Goal: Task Accomplishment & Management: Complete application form

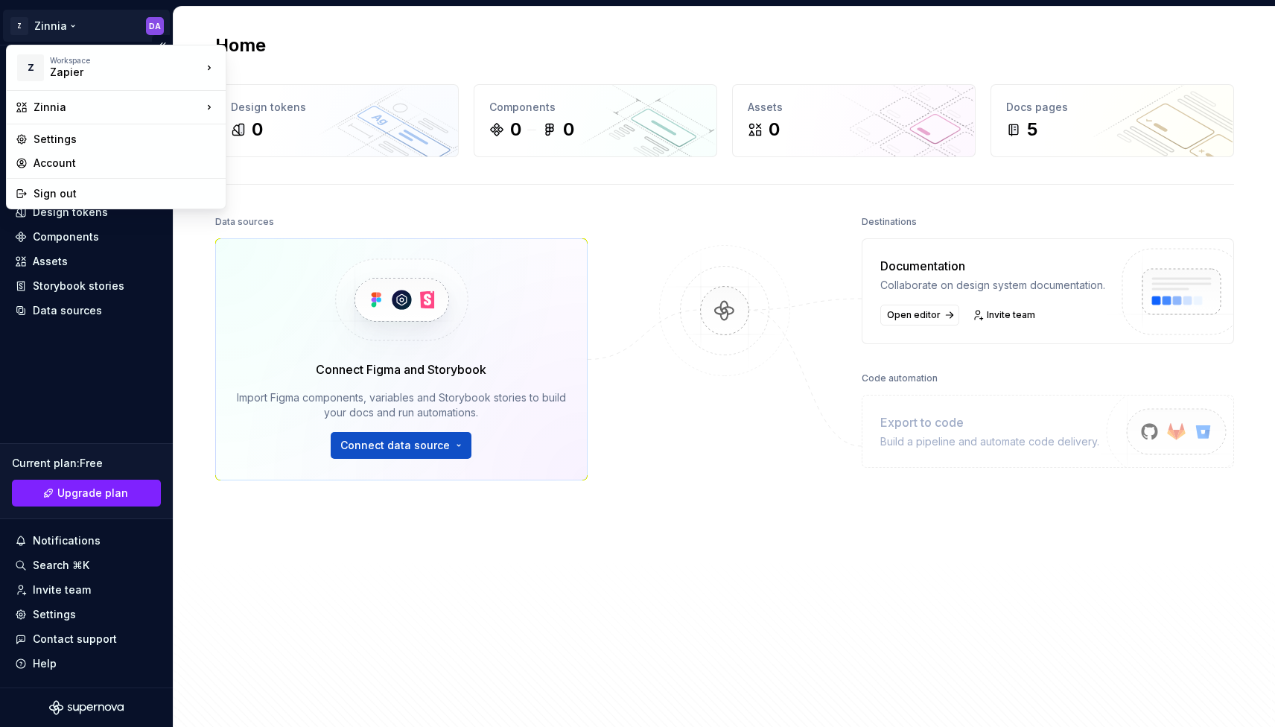
click at [158, 28] on html "Z Zinnia DA Home Documentation Analytics Code automation Design system data Des…" at bounding box center [637, 363] width 1275 height 727
click at [76, 156] on div "Account" at bounding box center [125, 163] width 183 height 15
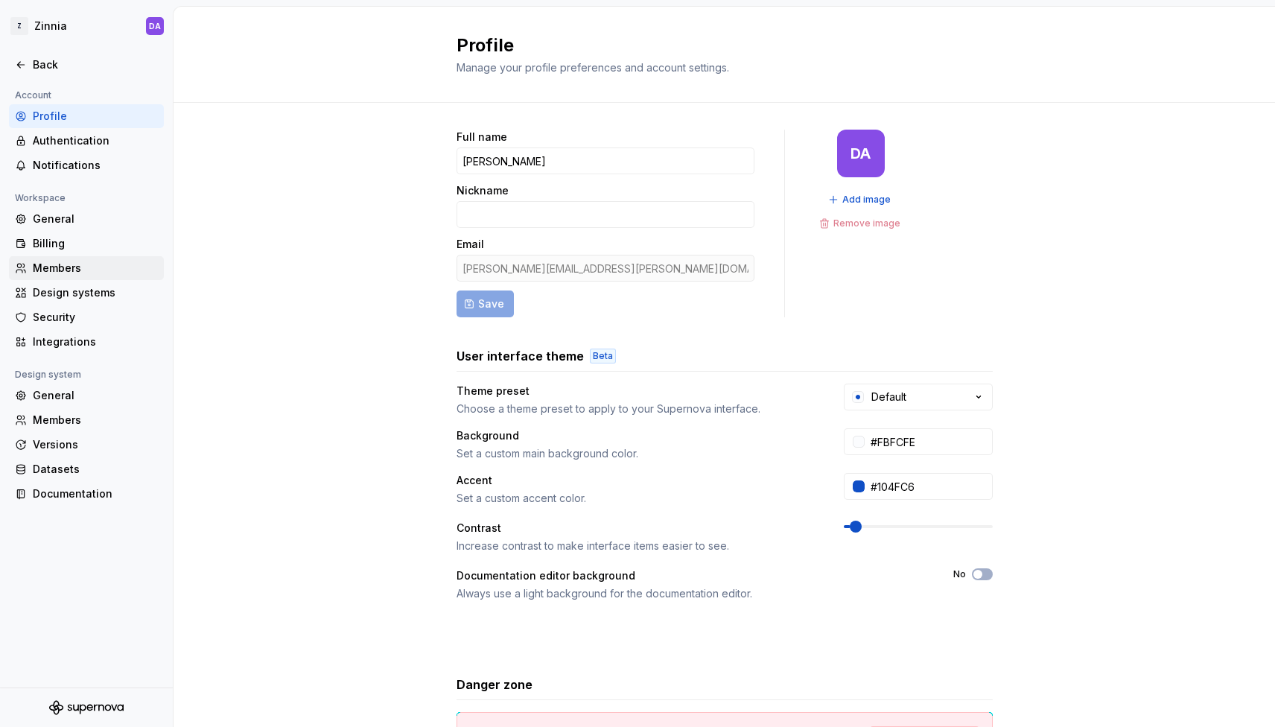
click at [65, 270] on div "Members" at bounding box center [95, 268] width 125 height 15
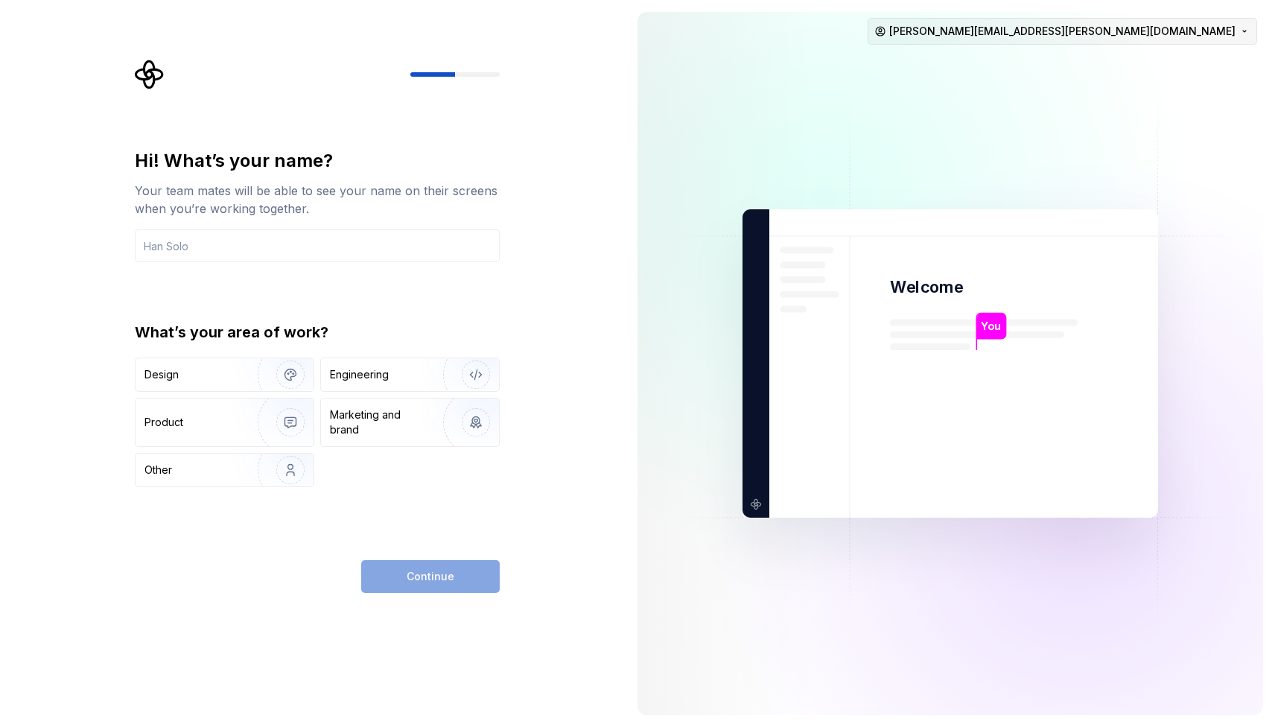
click at [1177, 43] on html "Hi! What’s your name? Your team mates will be able to see your name on their sc…" at bounding box center [637, 363] width 1275 height 727
click at [915, 62] on html "Hi! What’s your name? Your team mates will be able to see your name on their sc…" at bounding box center [637, 363] width 1275 height 727
click at [227, 387] on div "Design" at bounding box center [225, 374] width 178 height 33
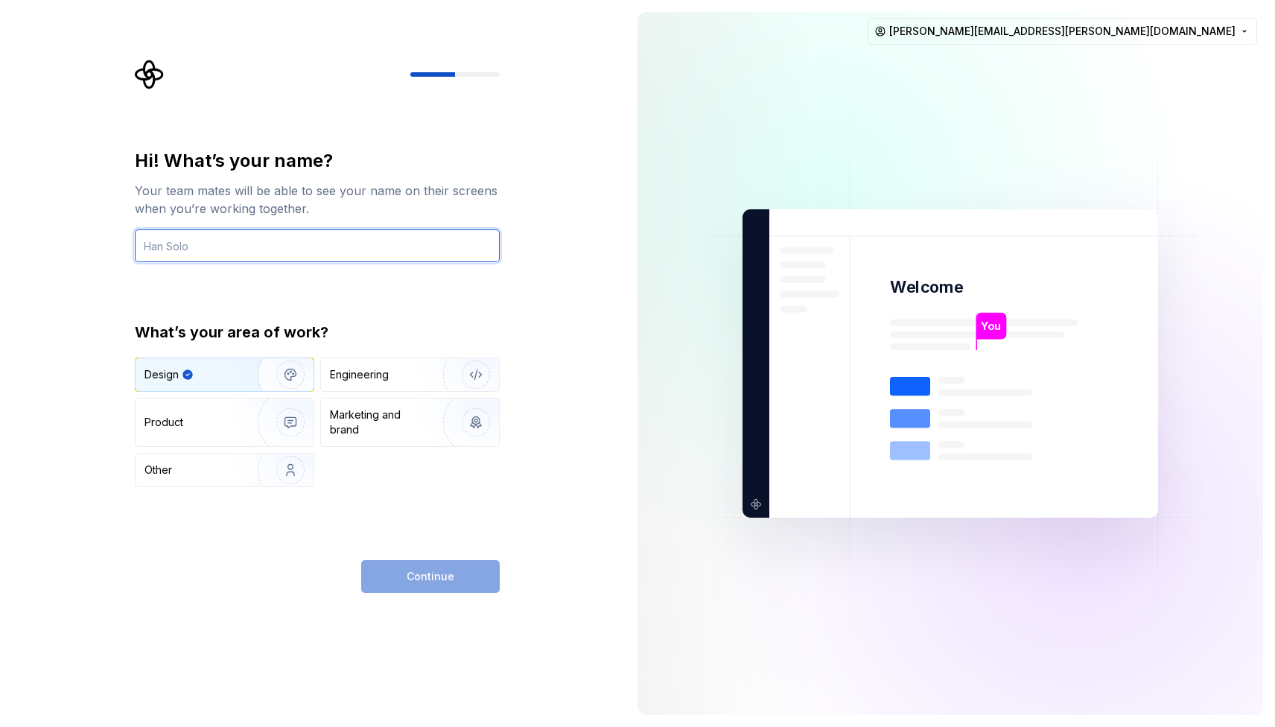
click at [201, 235] on input "text" at bounding box center [317, 245] width 365 height 33
type input "[PERSON_NAME]"
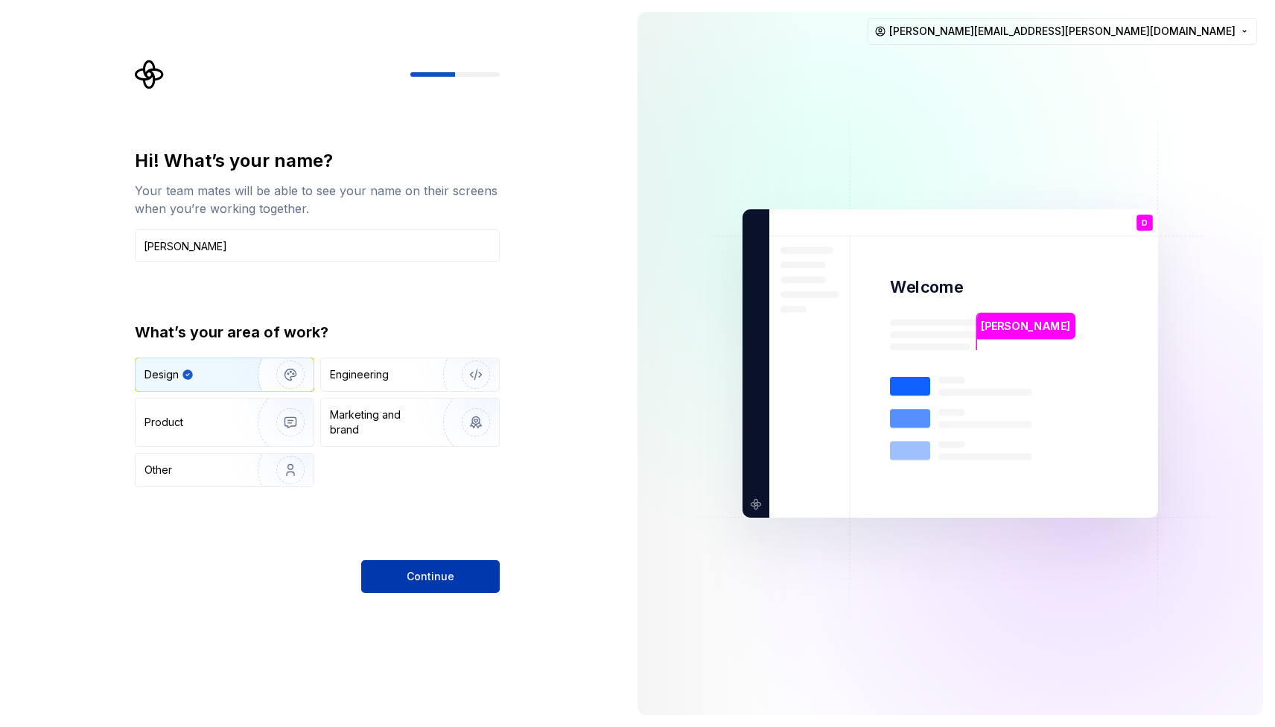
click at [449, 577] on span "Continue" at bounding box center [431, 576] width 48 height 15
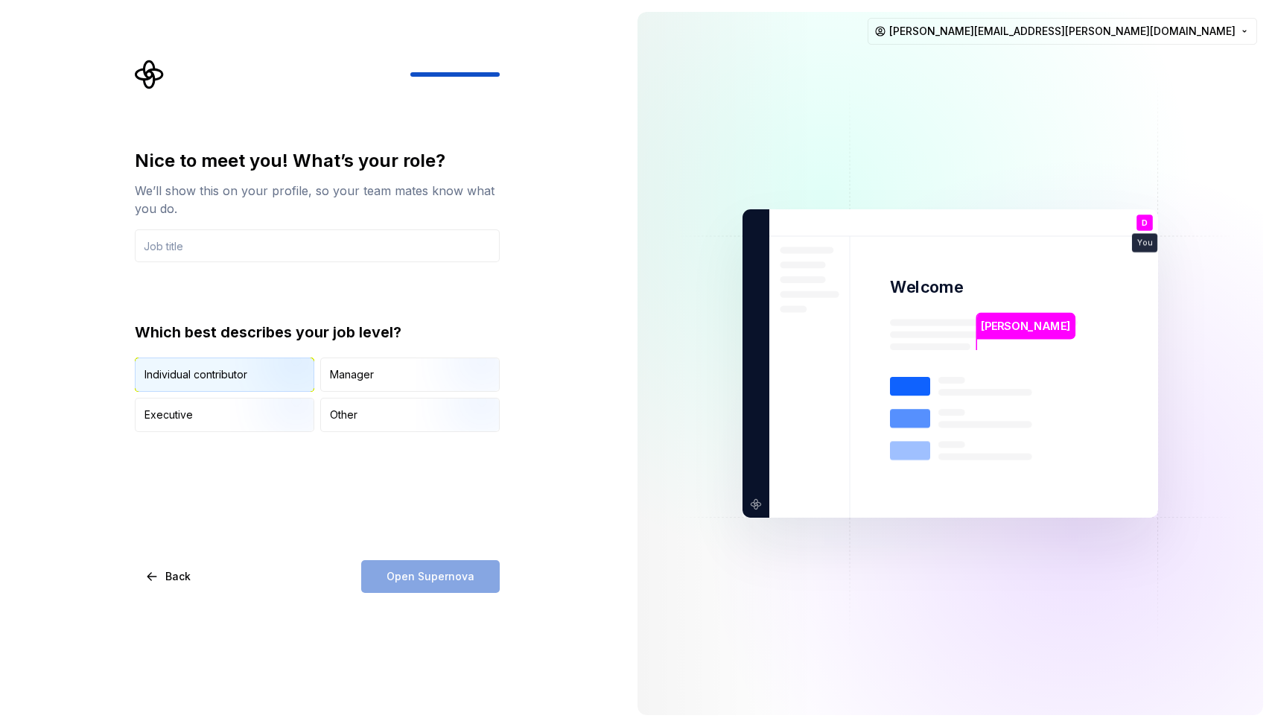
click at [223, 366] on div "Individual contributor" at bounding box center [225, 374] width 178 height 33
click at [211, 244] on input "text" at bounding box center [317, 245] width 365 height 33
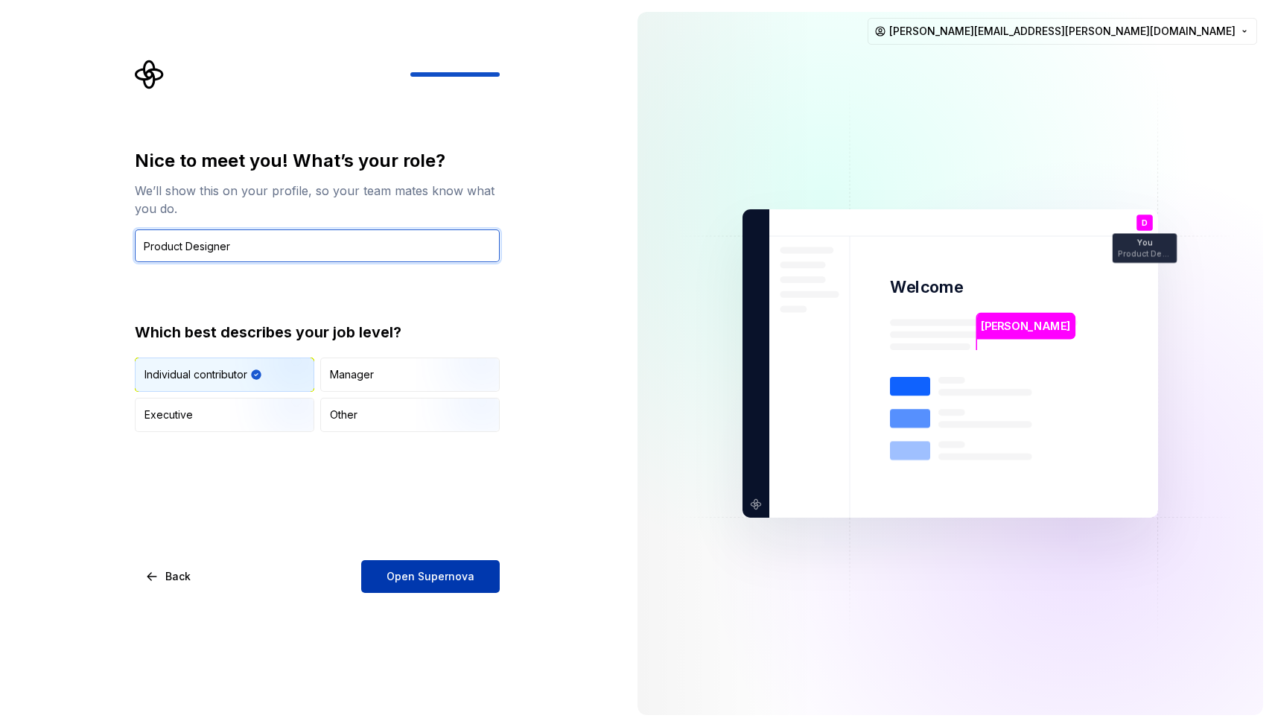
type input "Product Designer"
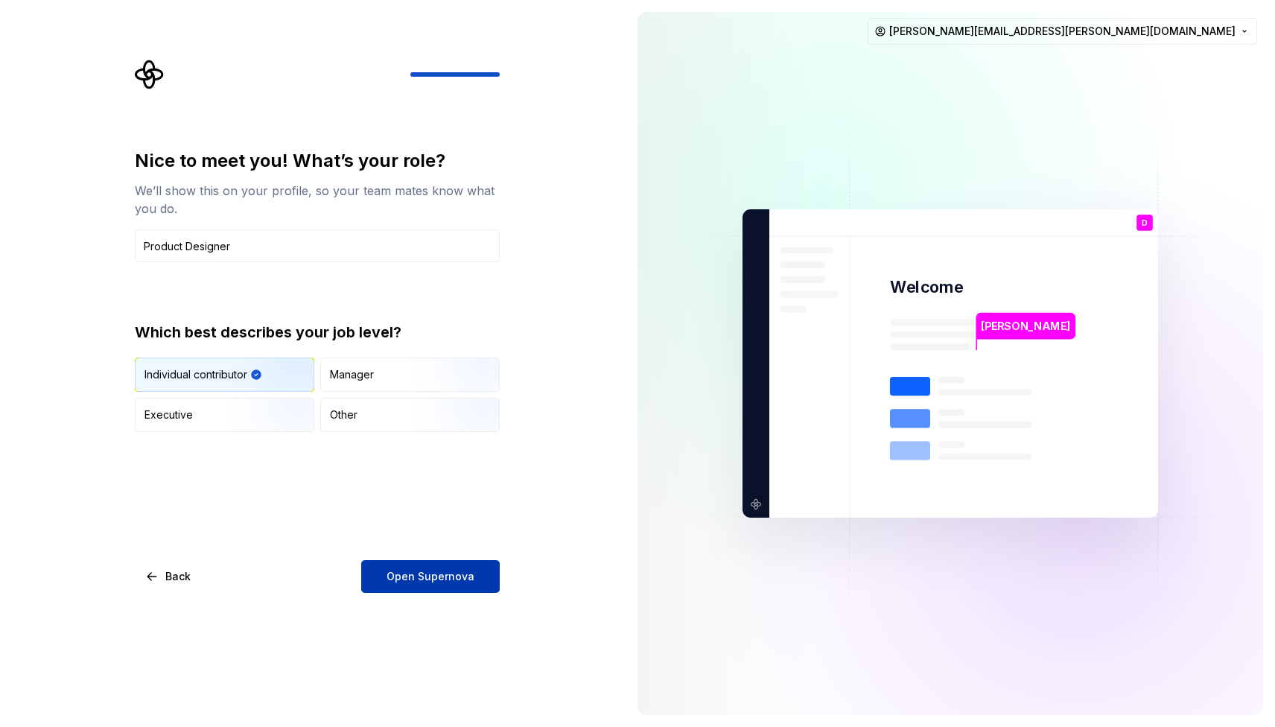
click at [408, 587] on button "Open Supernova" at bounding box center [430, 576] width 139 height 33
